Goal: Transaction & Acquisition: Book appointment/travel/reservation

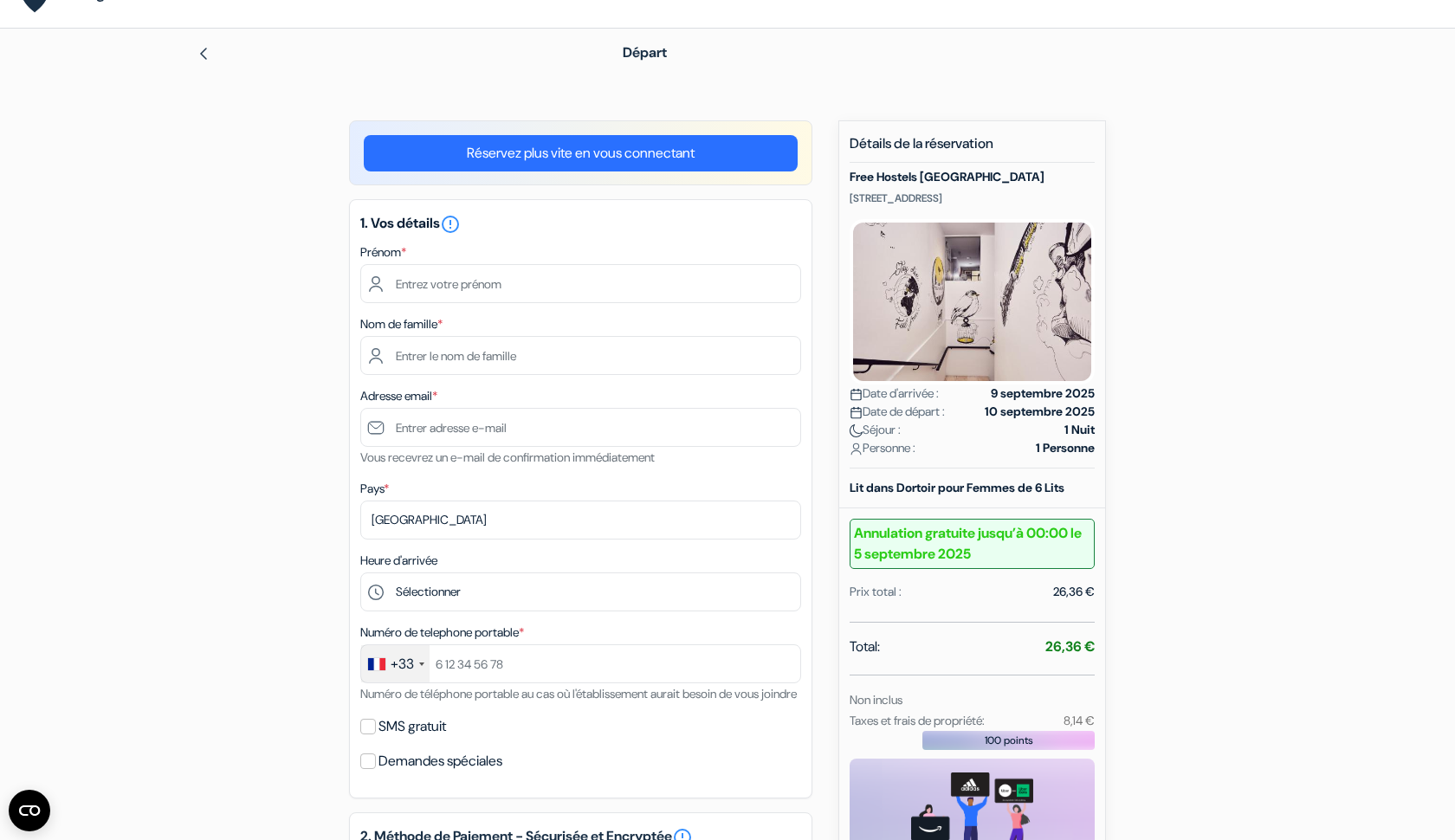
scroll to position [38, 0]
click at [772, 288] on input "text" at bounding box center [580, 283] width 441 height 39
type input "[PERSON_NAME]"
type input "Mir"
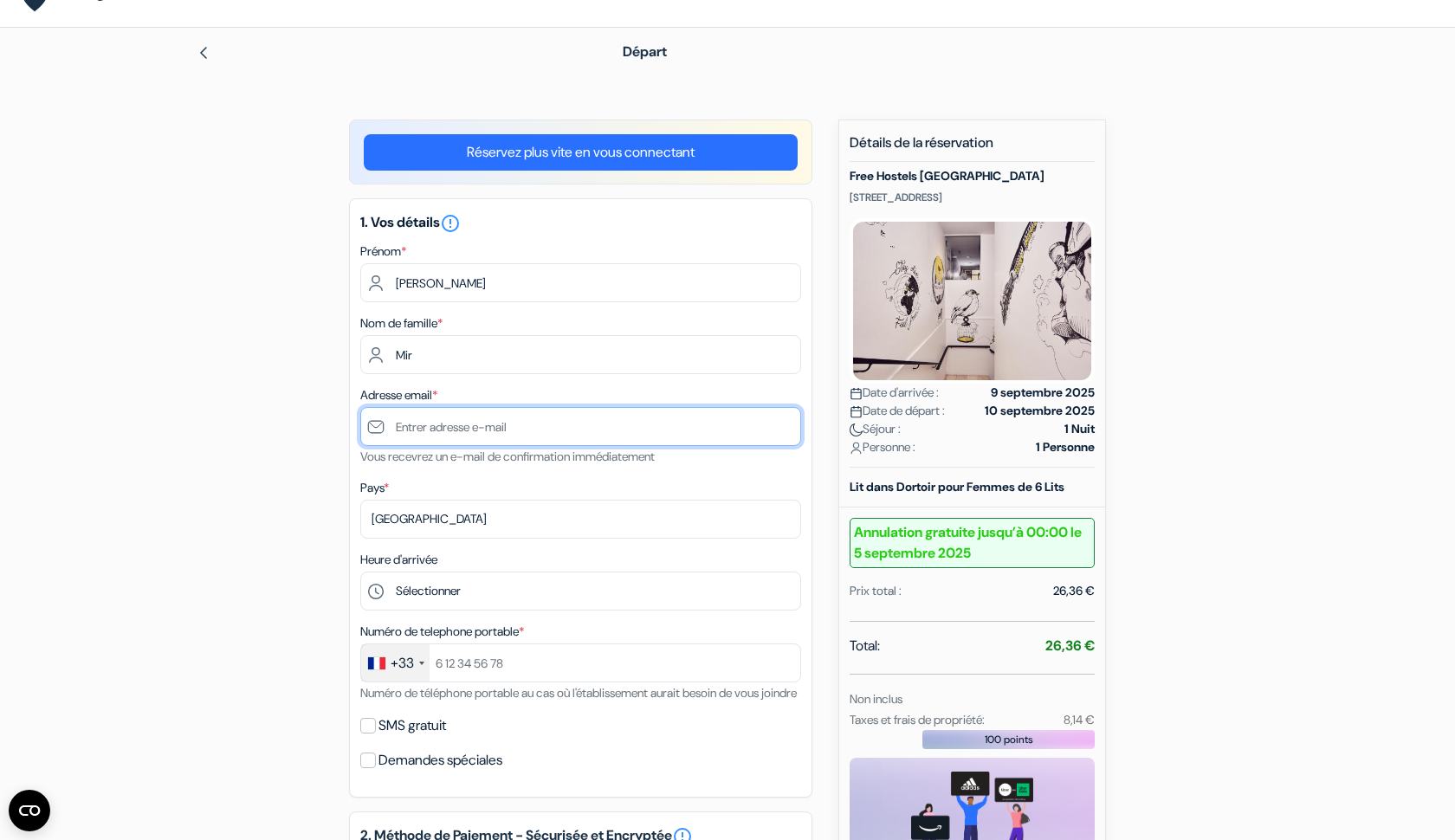
type input "[EMAIL_ADDRESS][DOMAIN_NAME]"
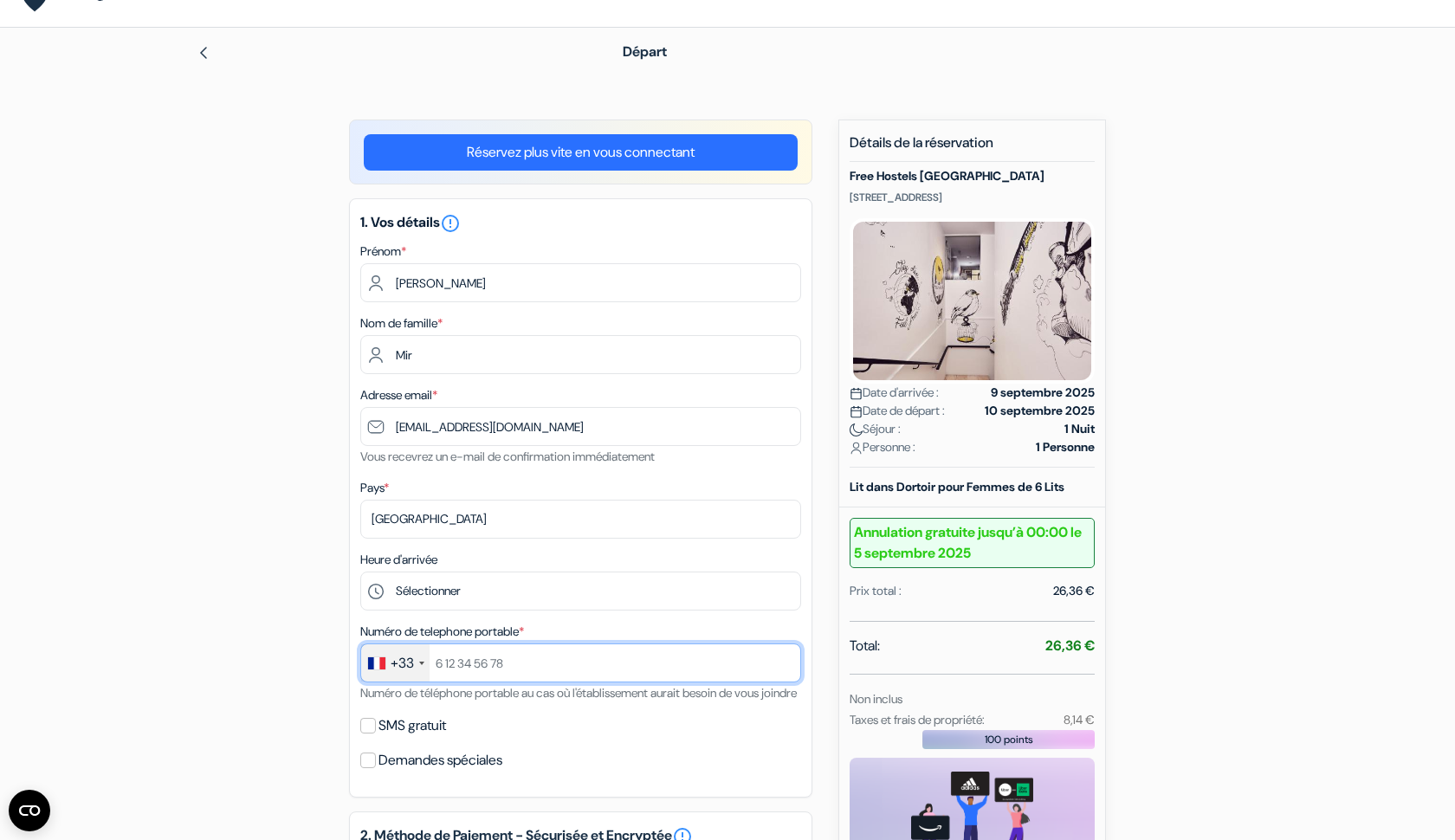
type input "0662790331"
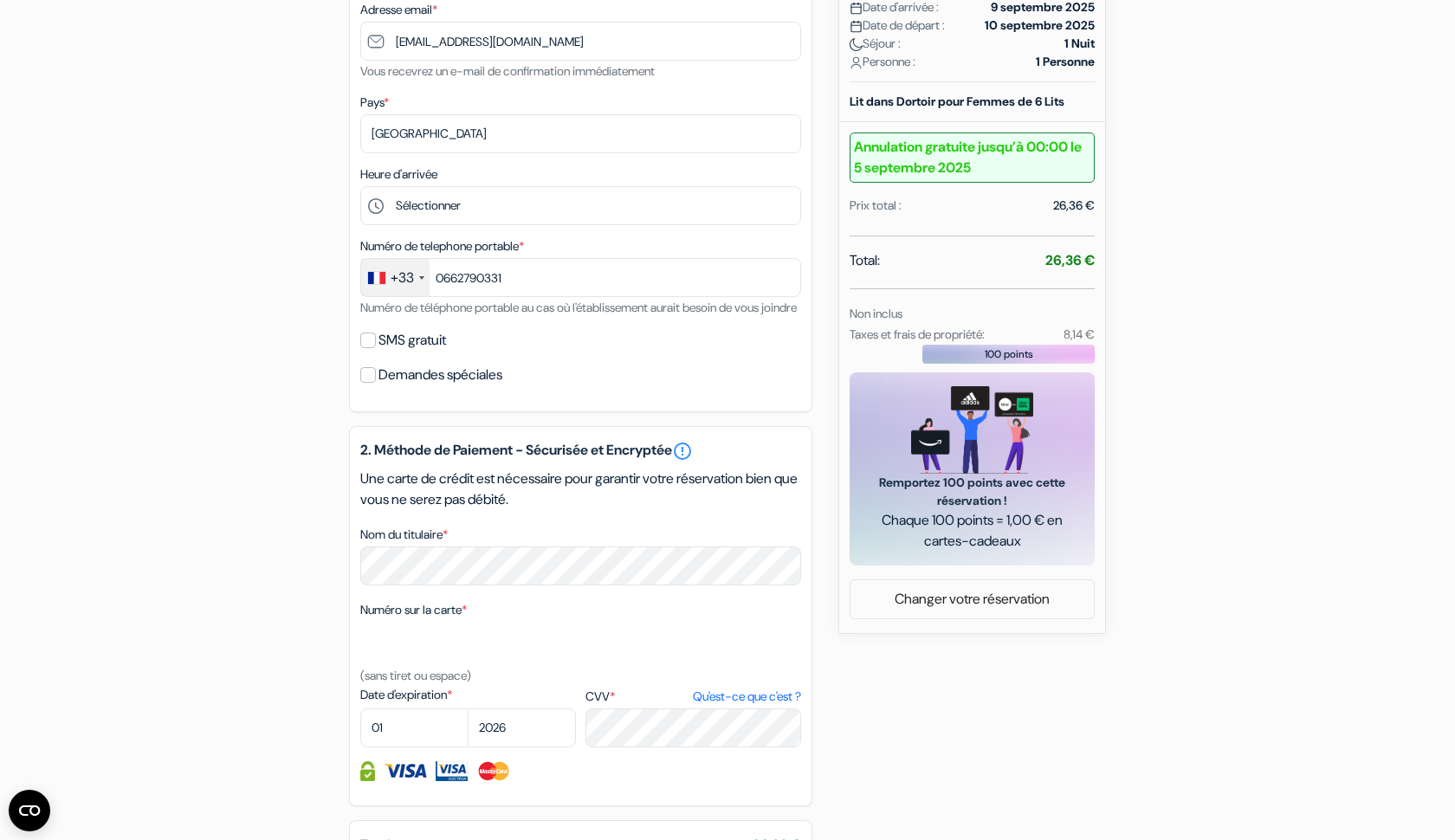
scroll to position [425, 0]
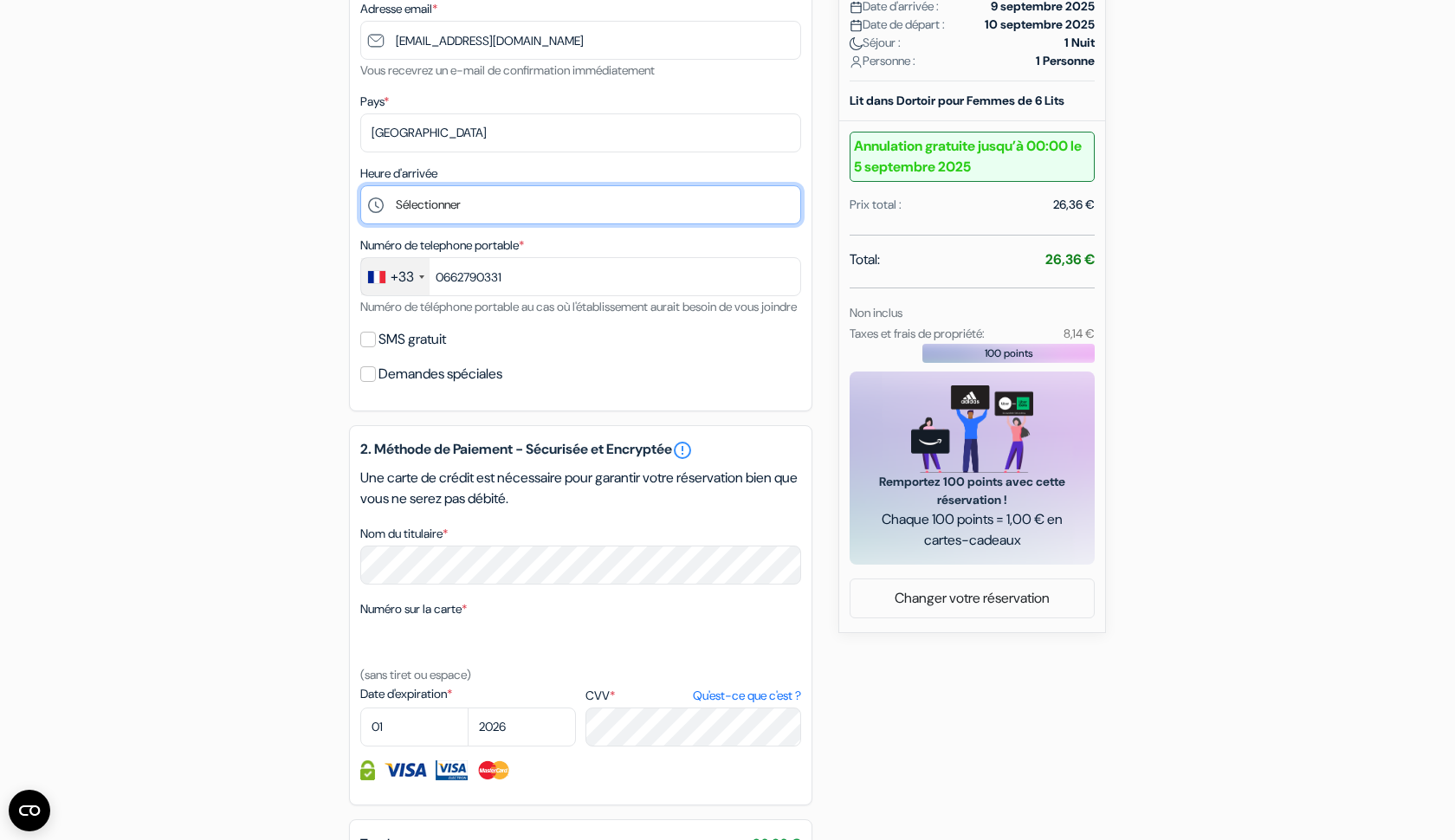
select select "22"
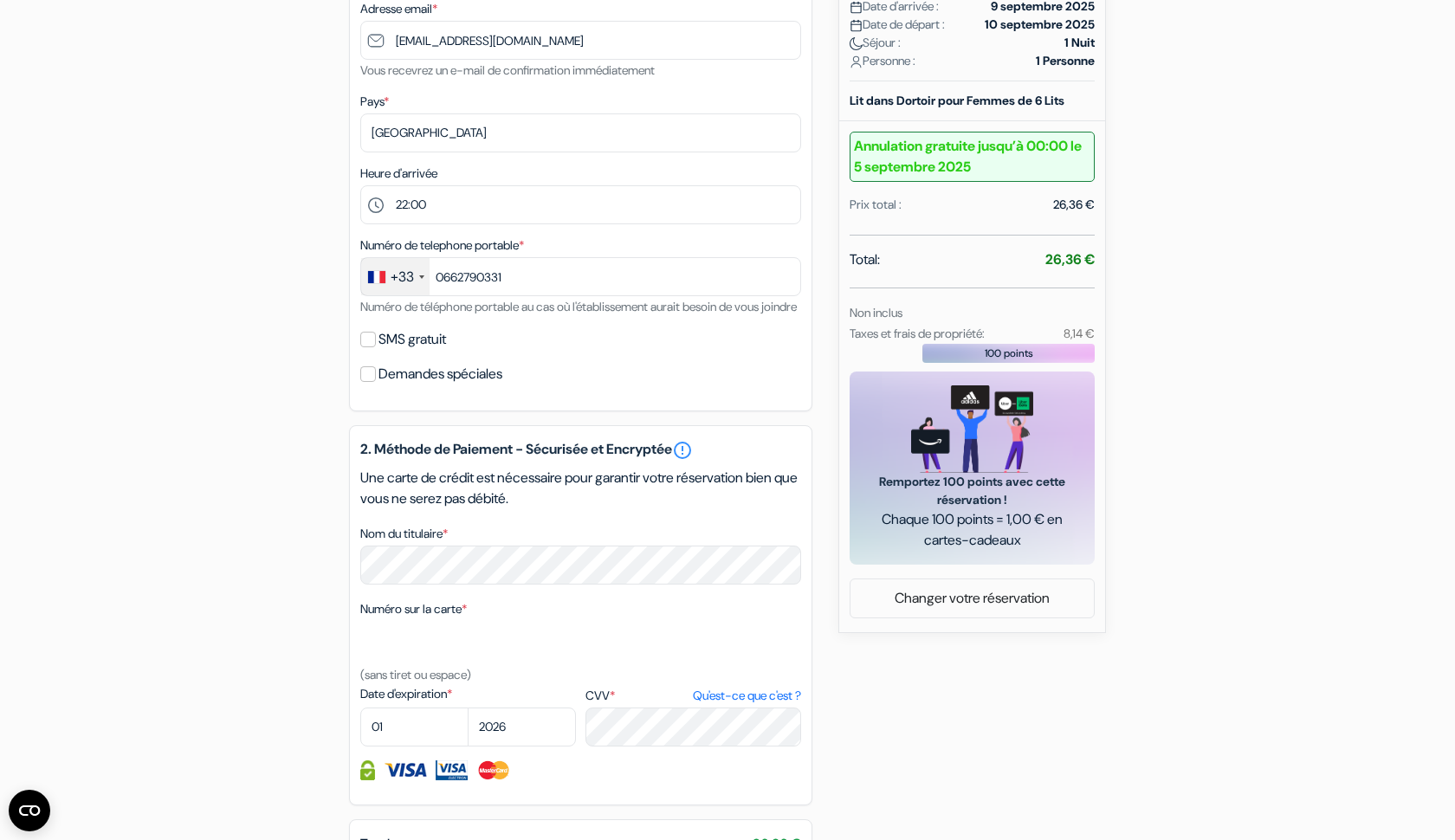
click at [436, 352] on label "SMS gratuit" at bounding box center [412, 339] width 68 height 24
click at [376, 348] on input "SMS gratuit" at bounding box center [368, 340] width 16 height 16
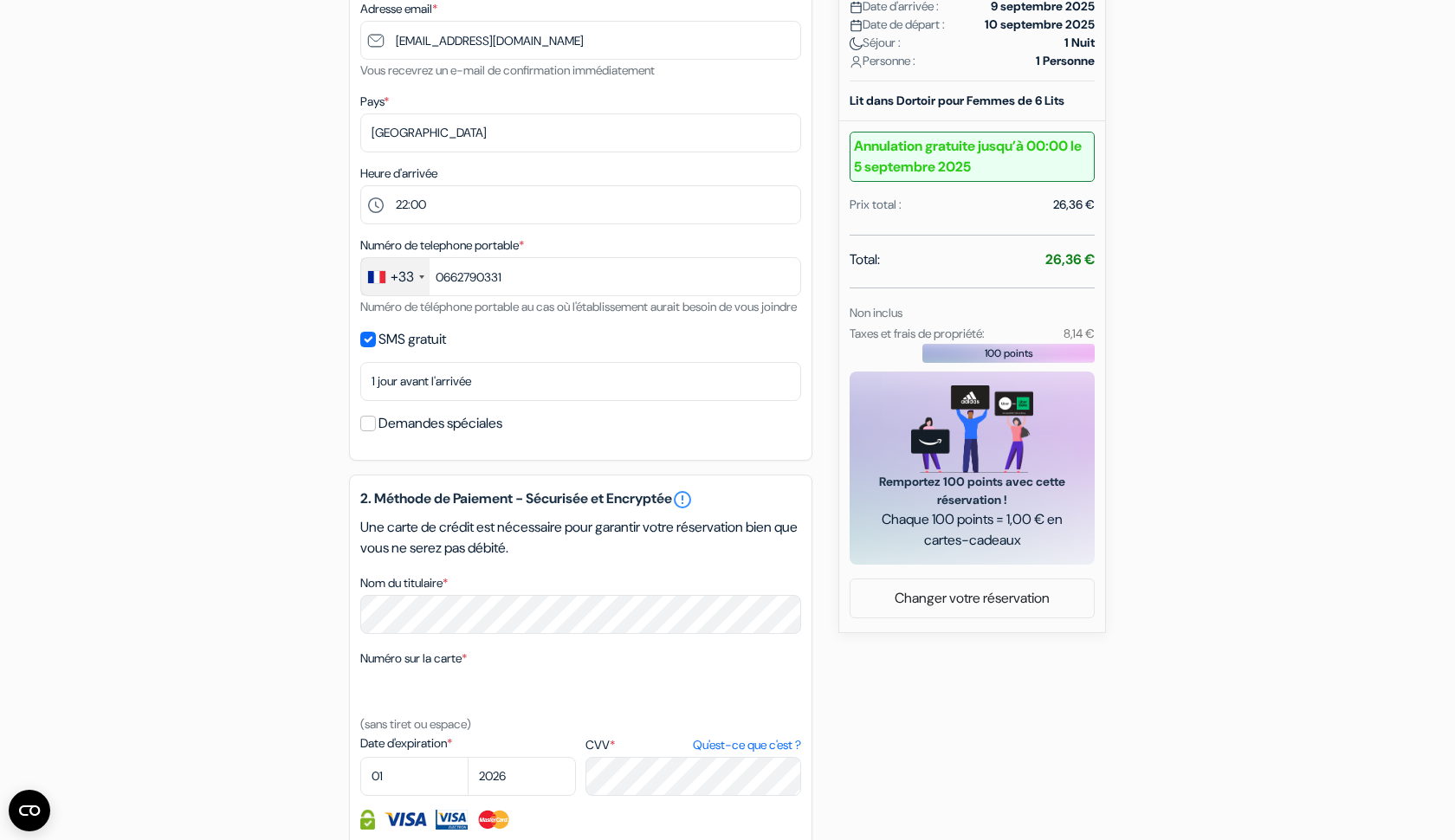
click at [436, 352] on label "SMS gratuit" at bounding box center [412, 339] width 68 height 24
click at [376, 348] on input "SMS gratuit" at bounding box center [368, 340] width 16 height 16
checkbox input "false"
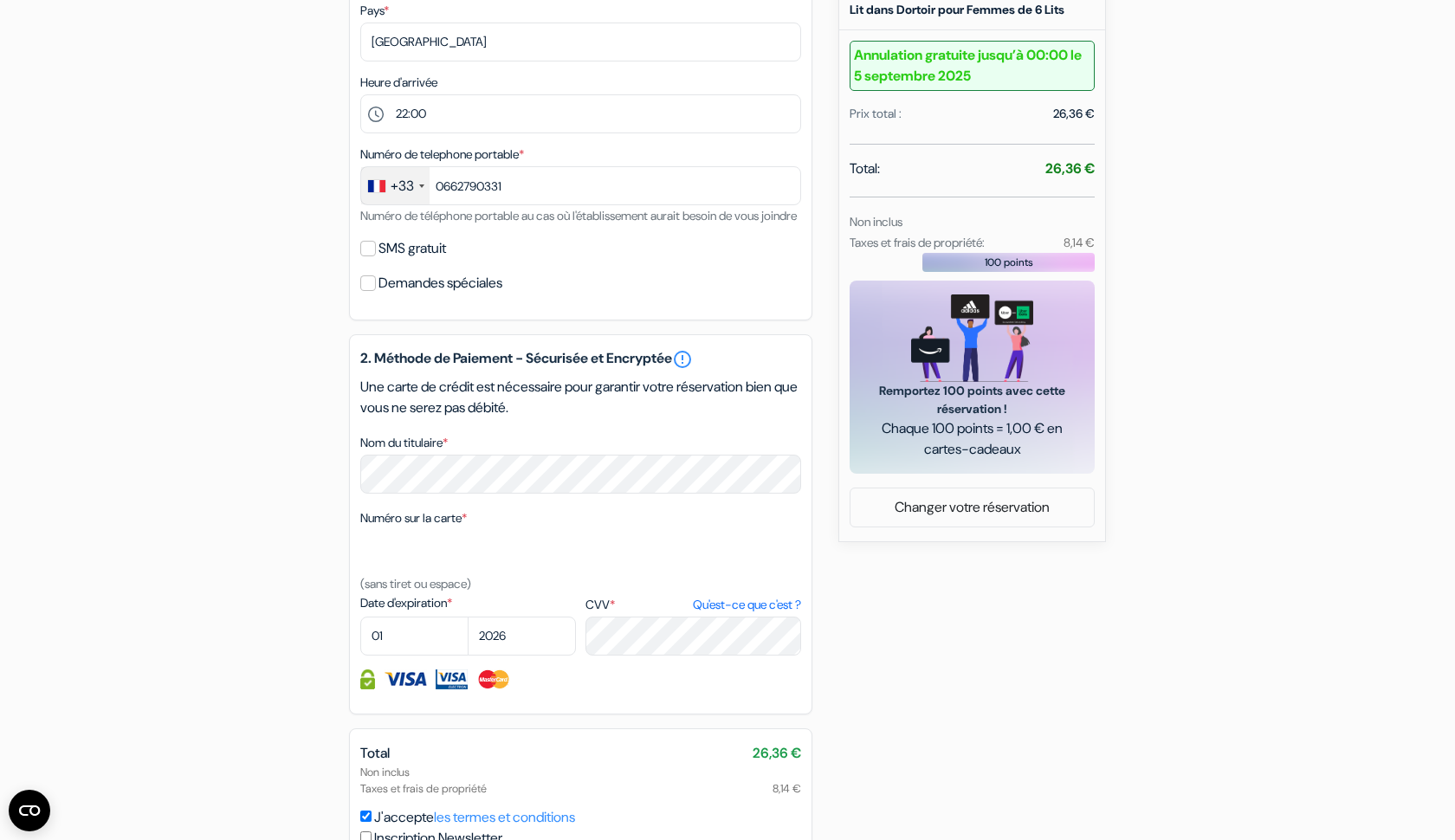
scroll to position [612, 0]
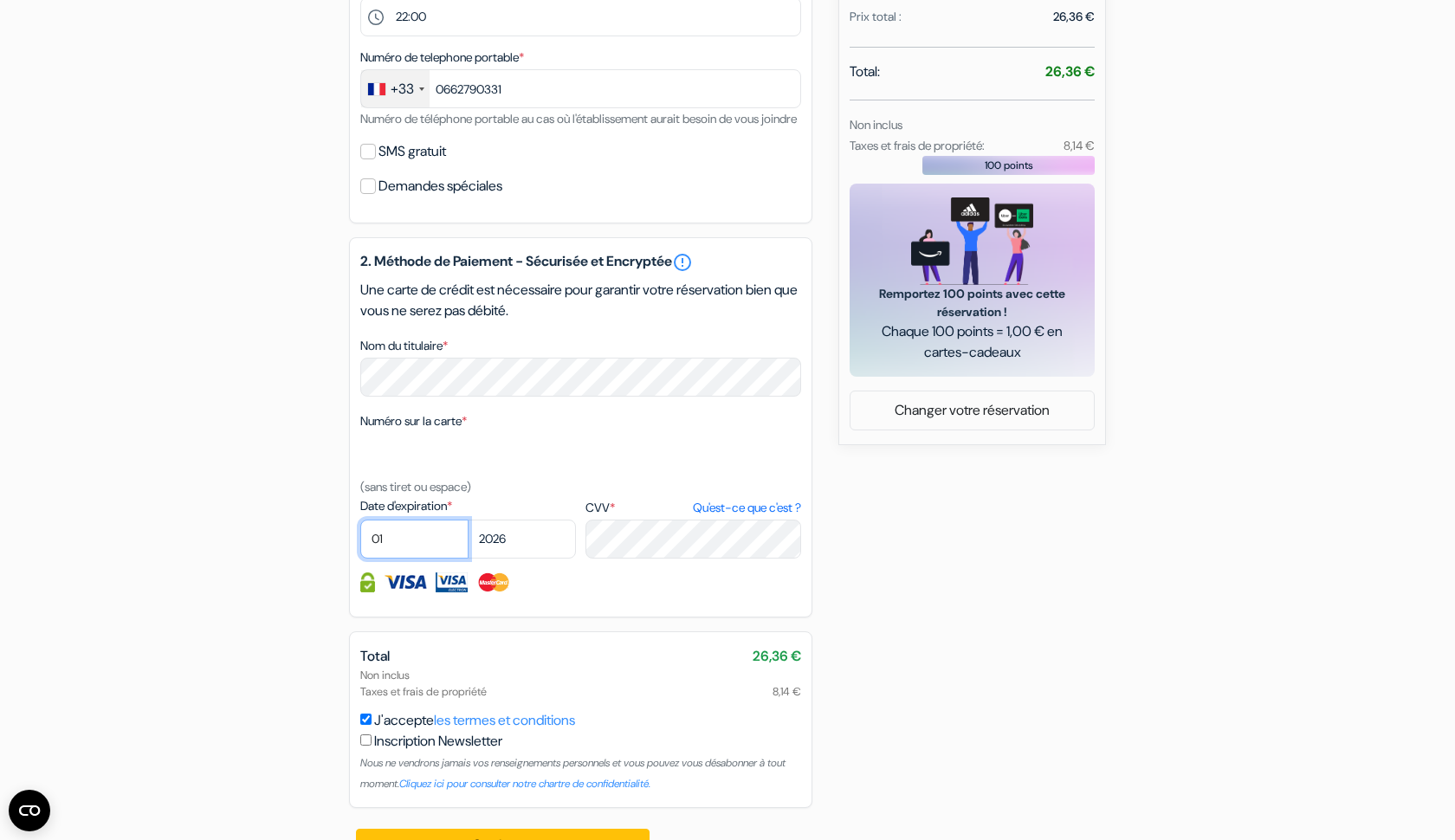
select select "09"
select select "2025"
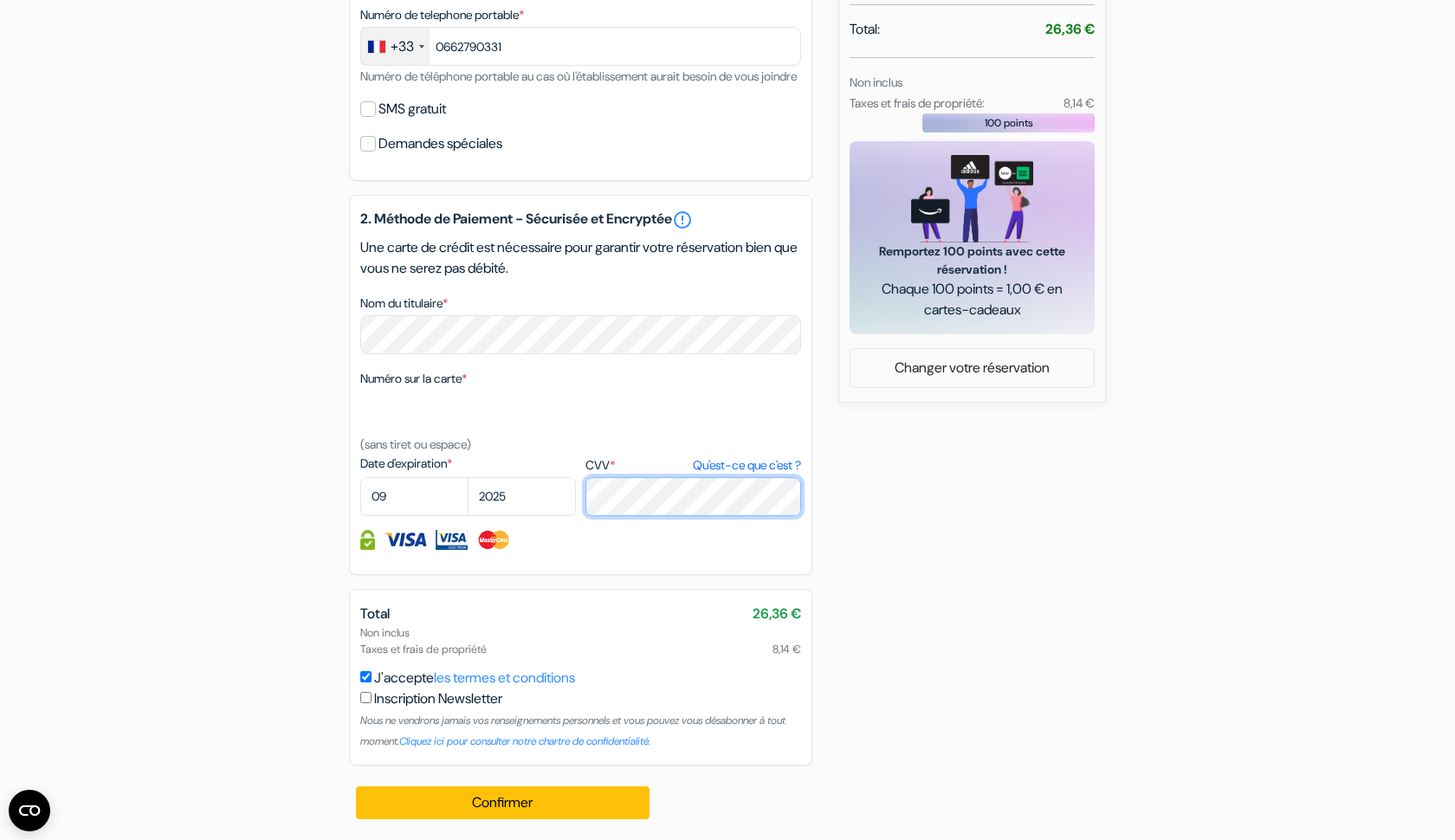
scroll to position [676, 0]
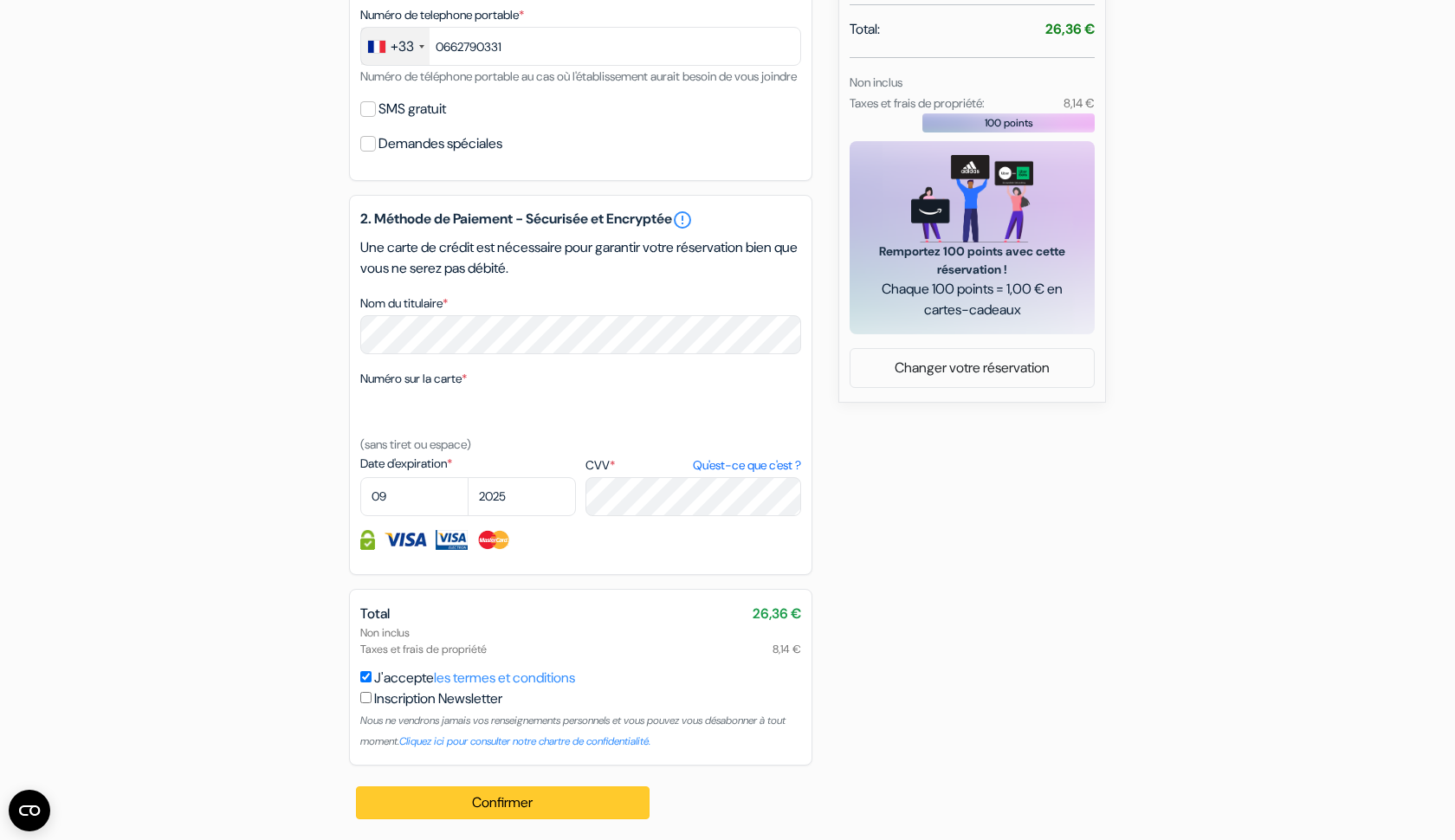
click at [444, 809] on button "Confirmer Loading..." at bounding box center [503, 803] width 293 height 33
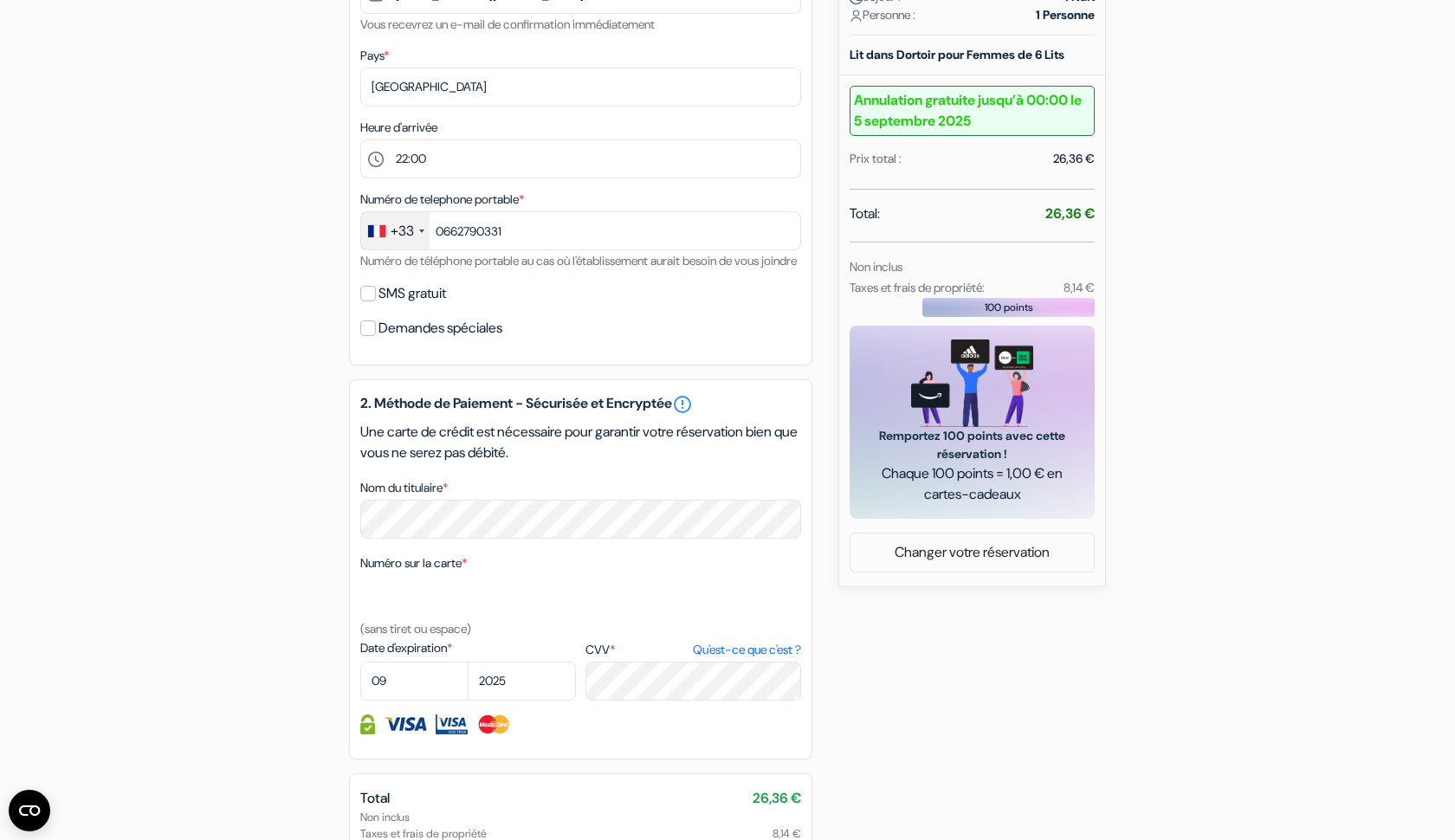
scroll to position [463, 0]
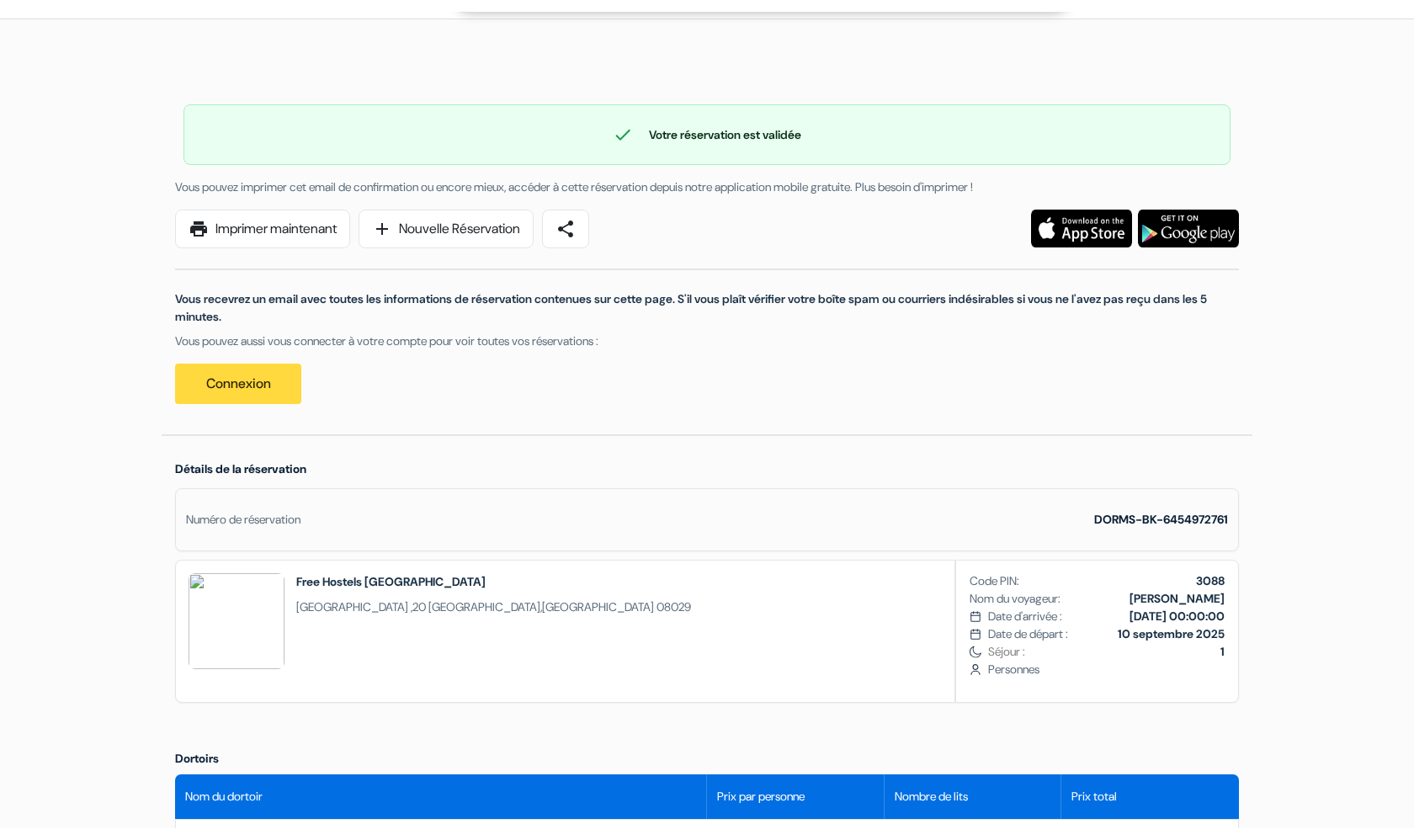
scroll to position [57, 0]
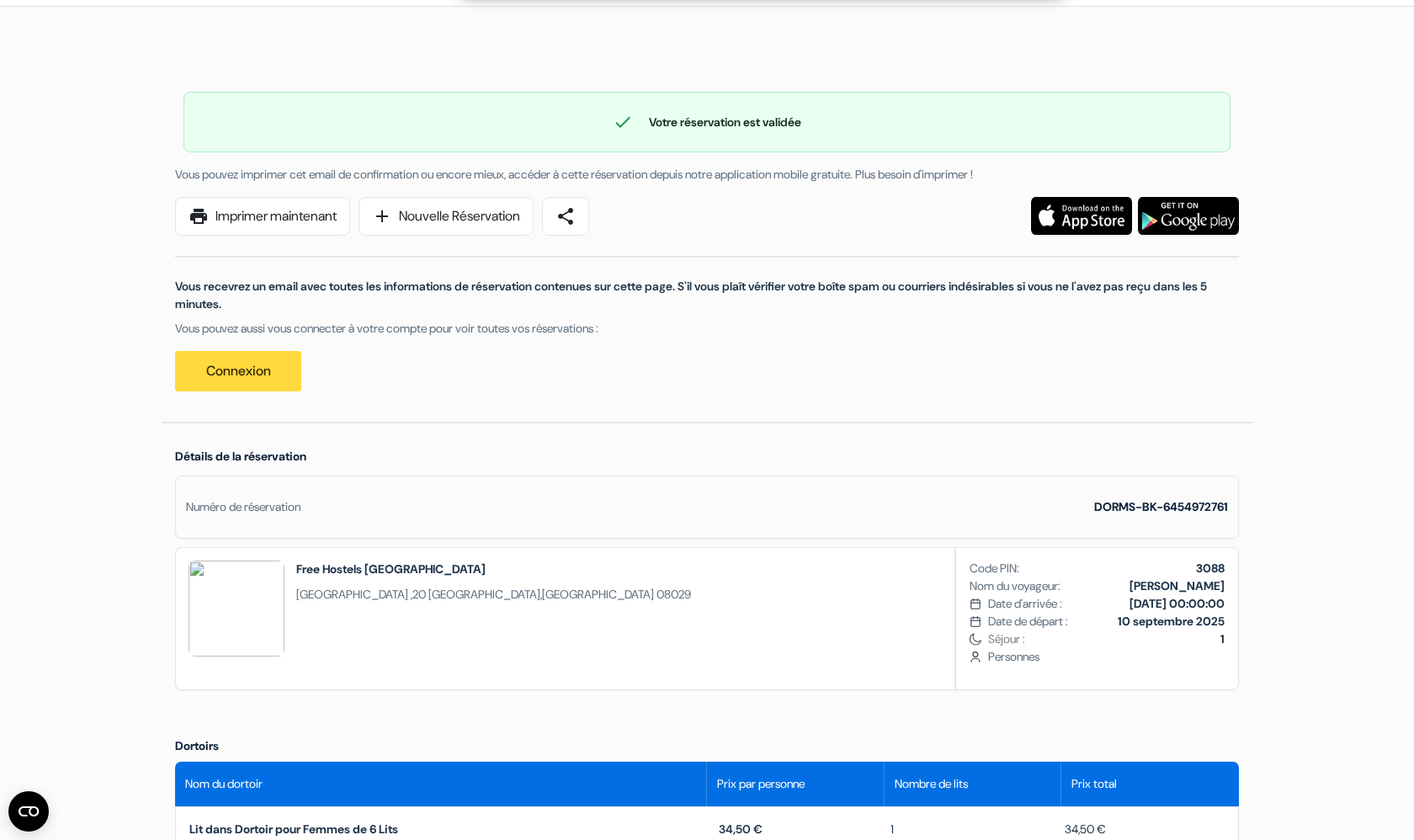
click at [10, 8] on div at bounding box center [707, 26] width 1414 height 38
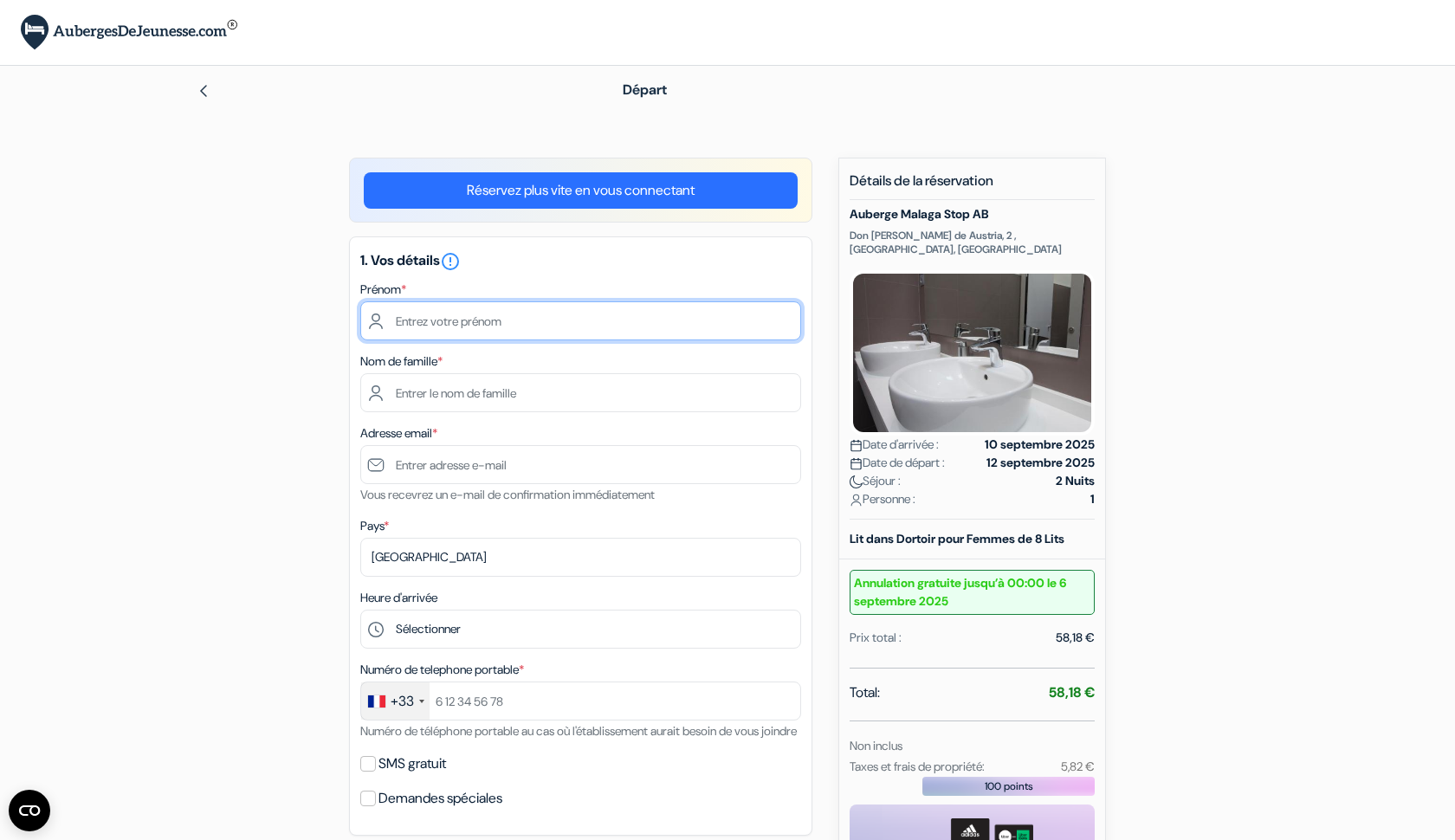
click at [779, 317] on input "text" at bounding box center [580, 321] width 441 height 39
type input "[PERSON_NAME]"
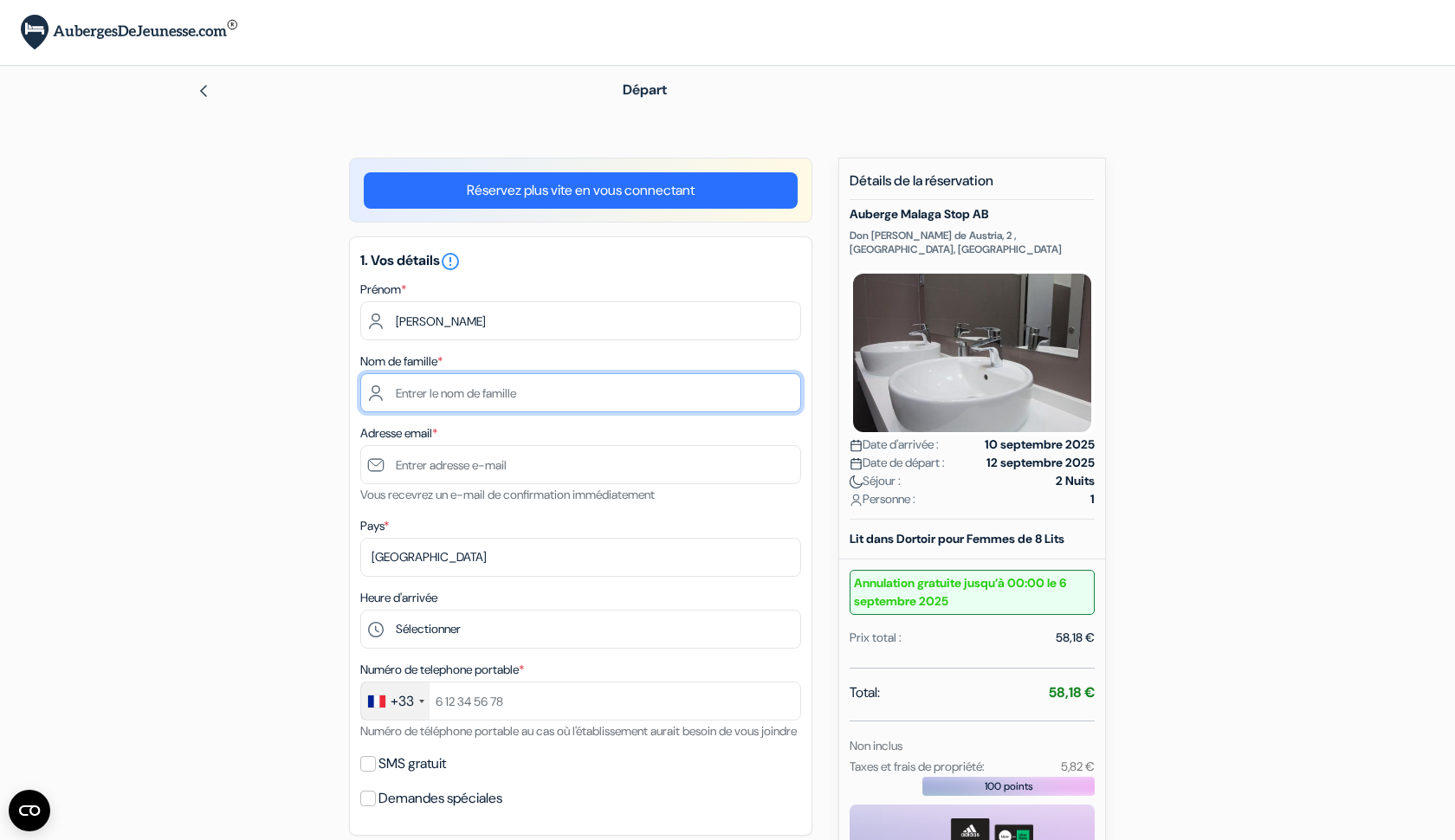
type input "Mir"
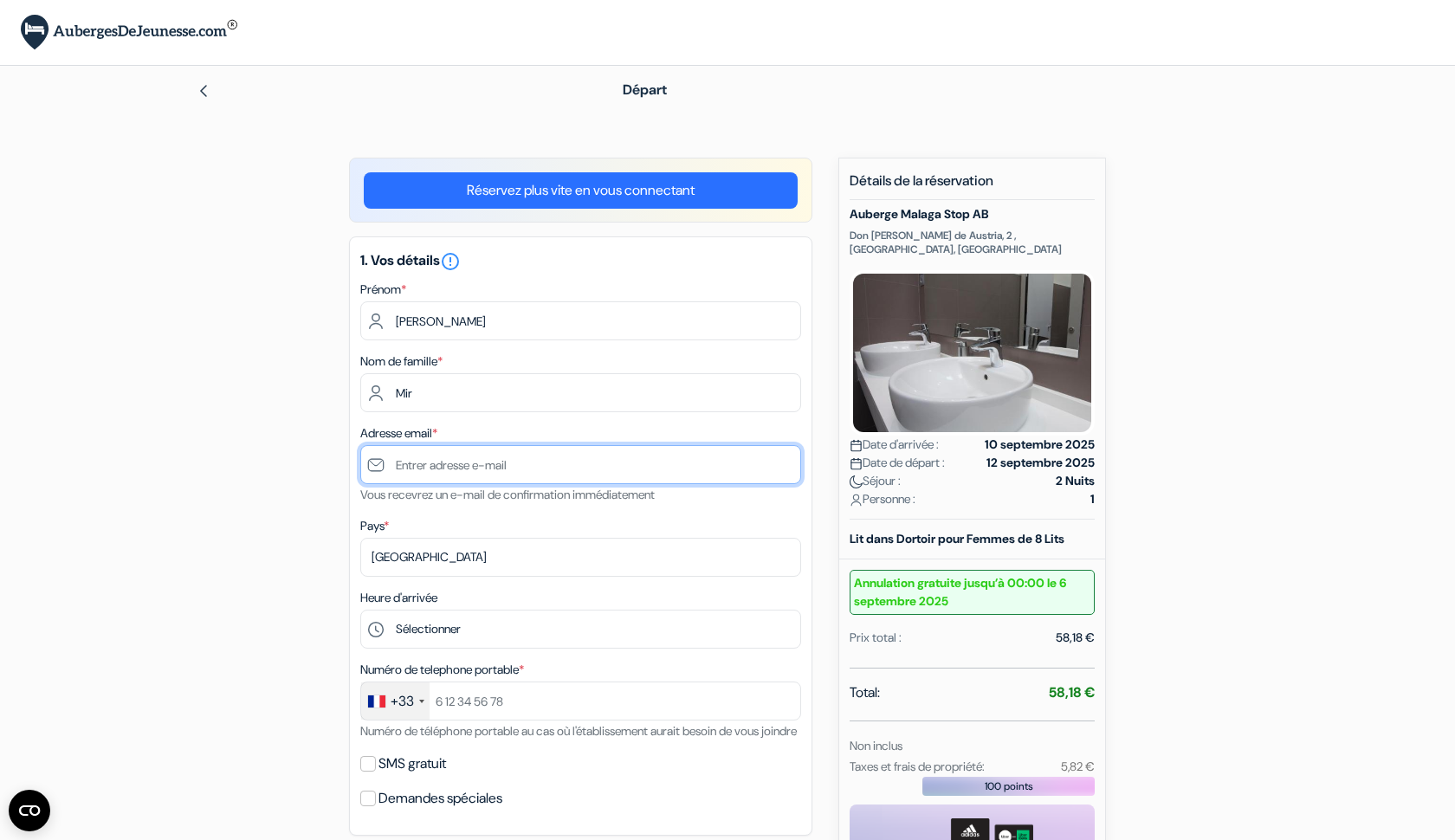
type input "[EMAIL_ADDRESS][DOMAIN_NAME]"
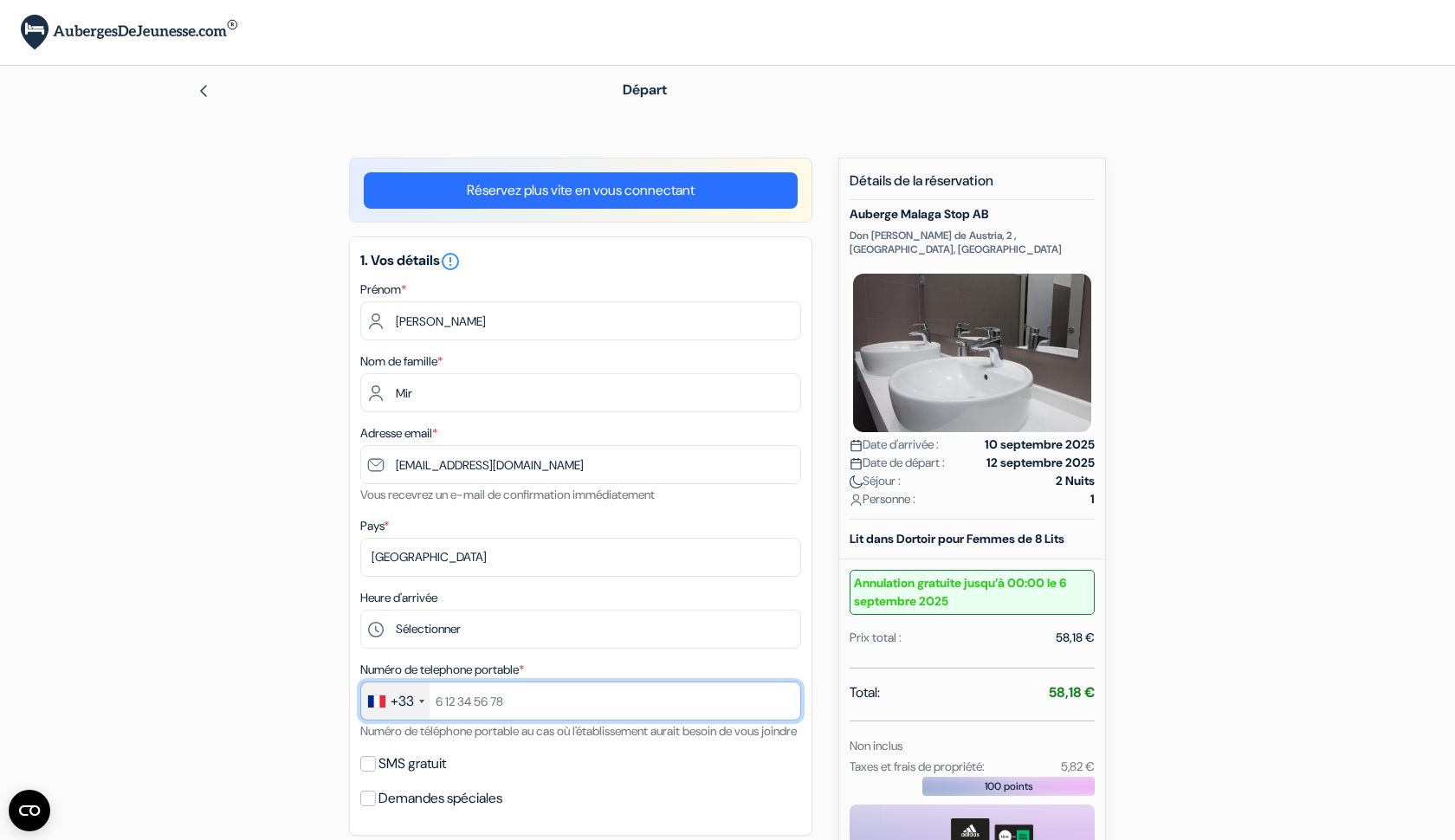
type input "0662790331"
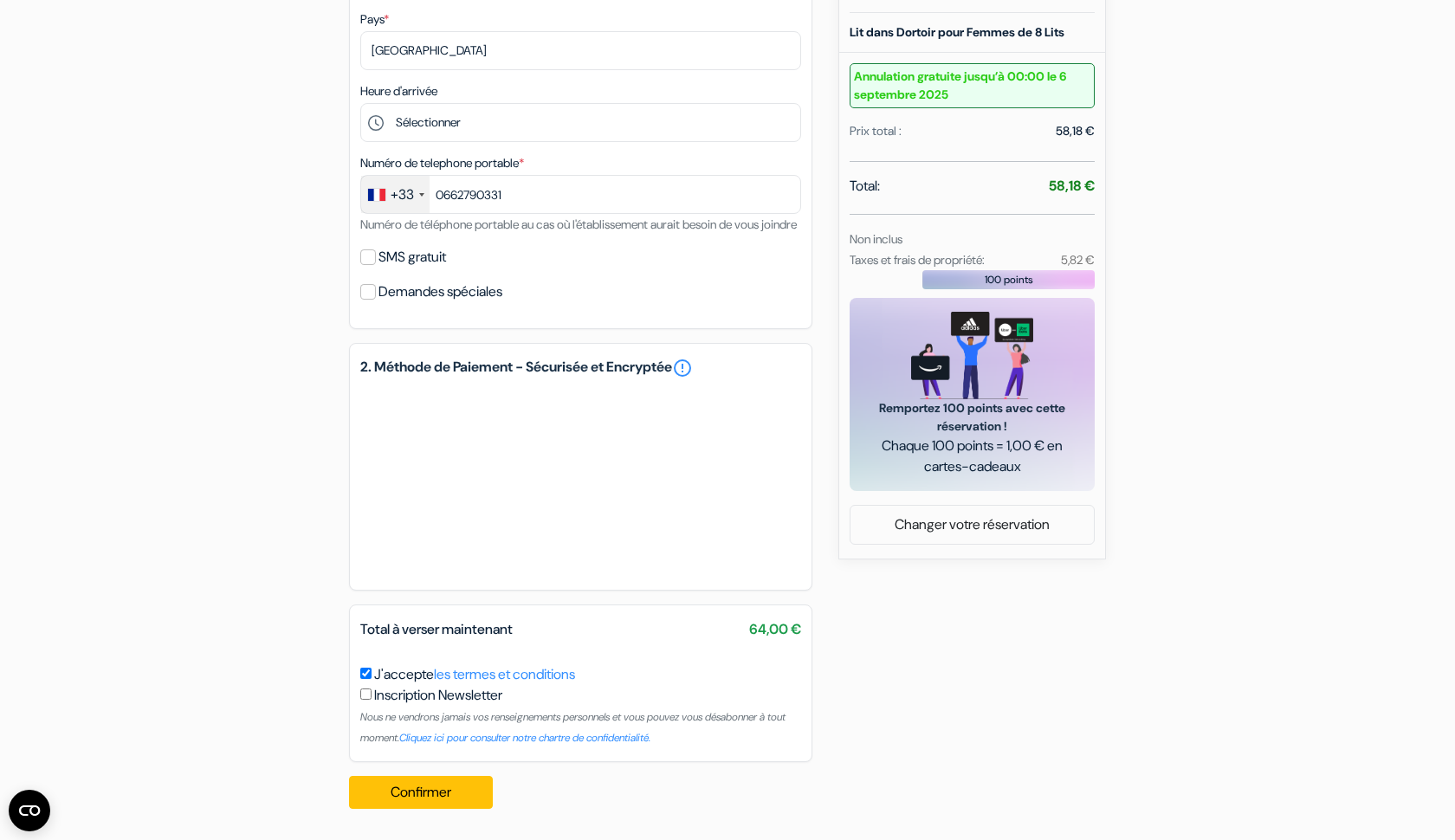
scroll to position [527, 0]
click at [383, 791] on button "Confirmer Loading..." at bounding box center [421, 792] width 144 height 33
